Goal: Task Accomplishment & Management: Manage account settings

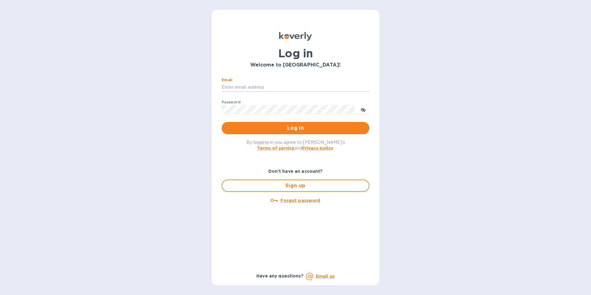
click at [243, 88] on input "Email" at bounding box center [296, 87] width 148 height 9
type input "30880@backofficecli.com"
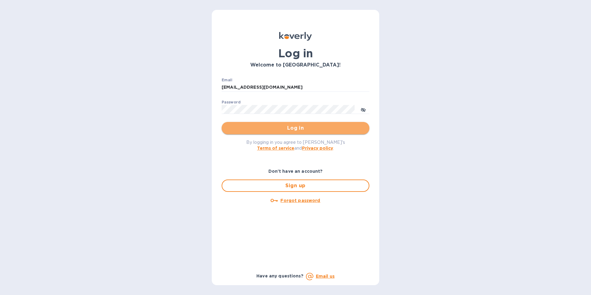
click at [317, 129] on span "Log in" at bounding box center [295, 127] width 138 height 7
